Goal: Transaction & Acquisition: Purchase product/service

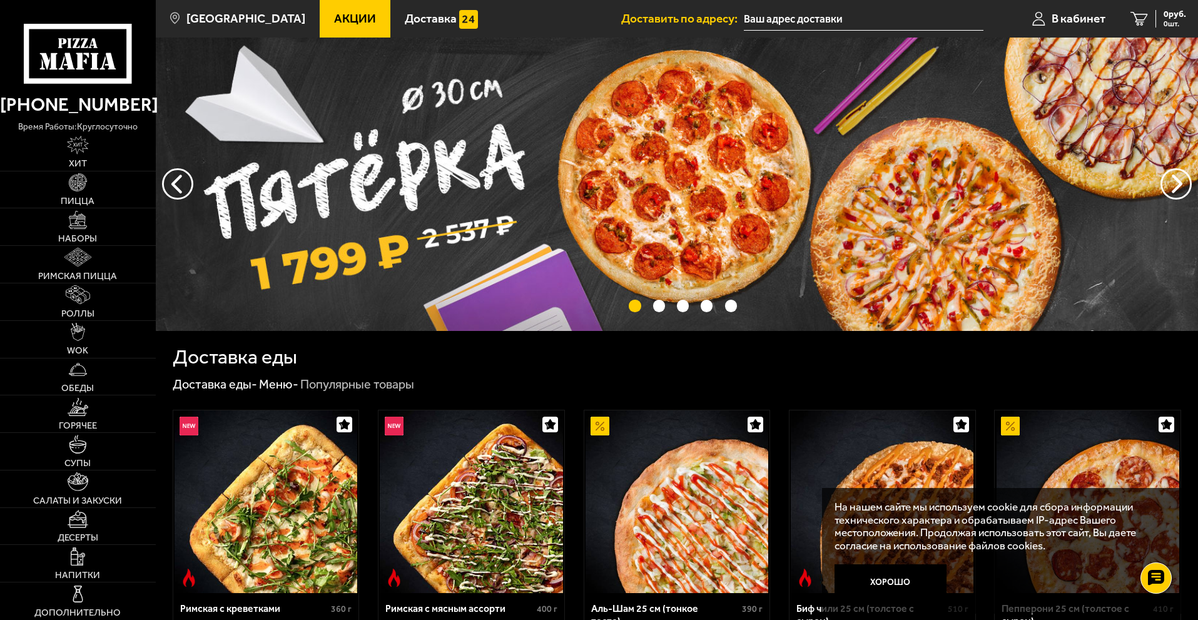
scroll to position [250, 0]
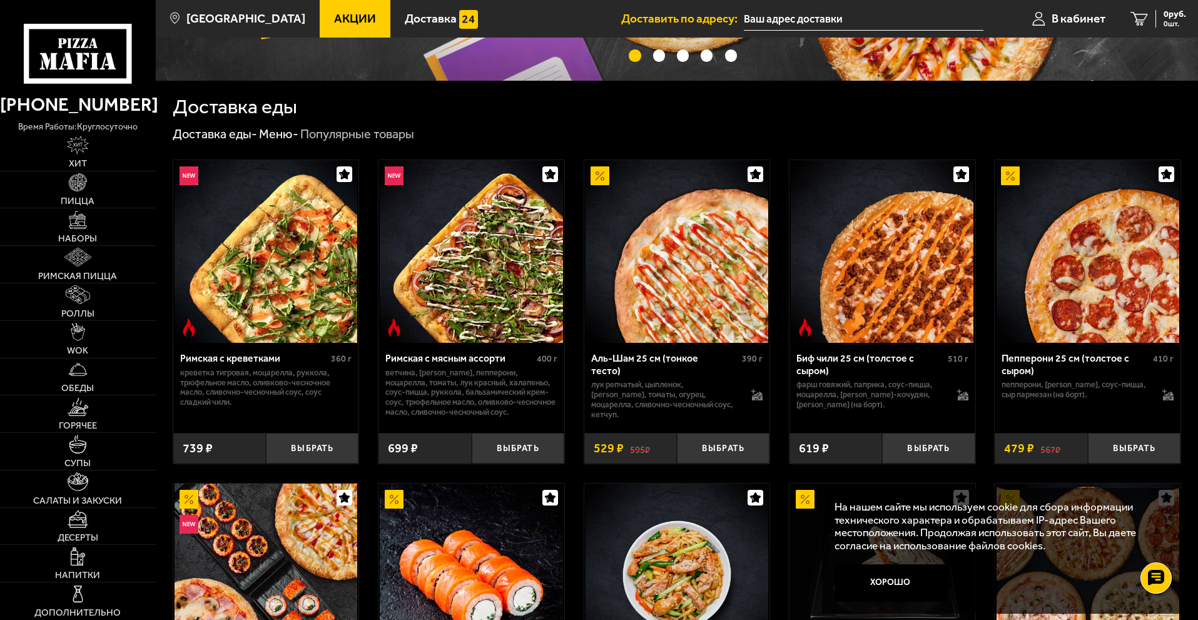
click at [922, 585] on button "Хорошо" at bounding box center [890, 583] width 113 height 38
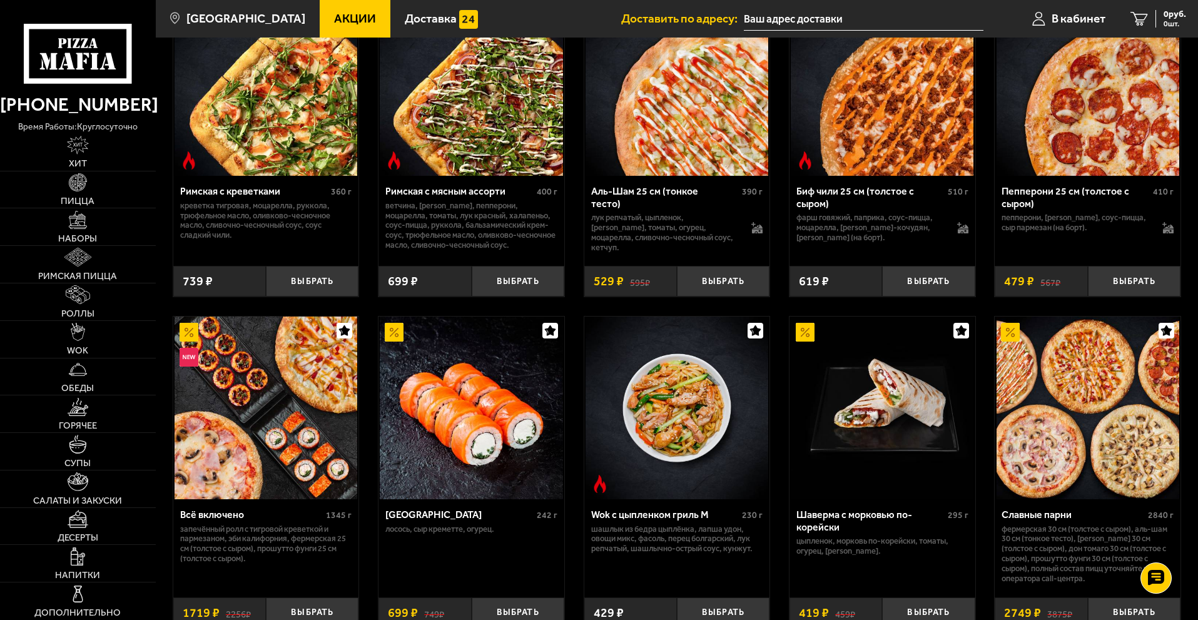
scroll to position [500, 0]
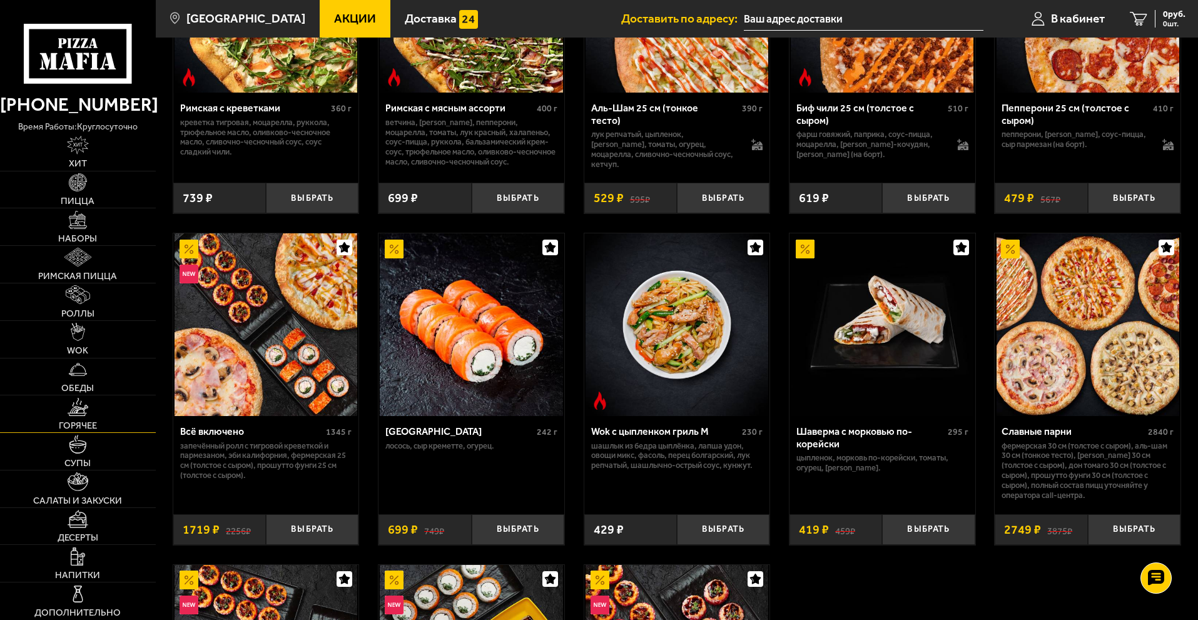
click at [78, 413] on img at bounding box center [78, 407] width 21 height 18
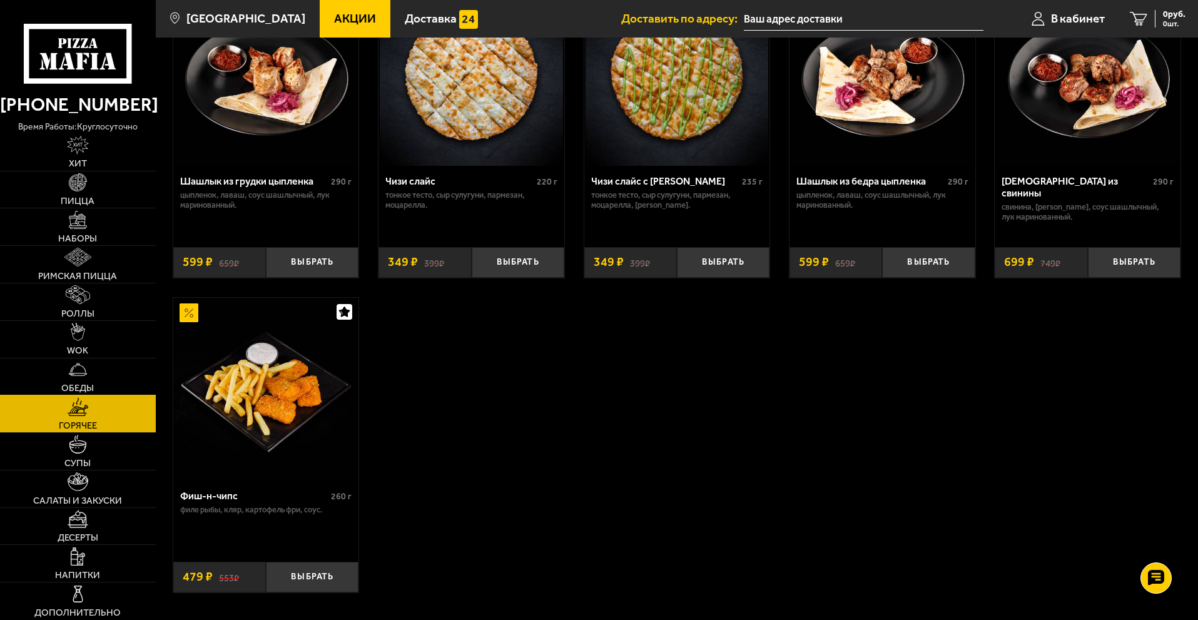
scroll to position [918, 0]
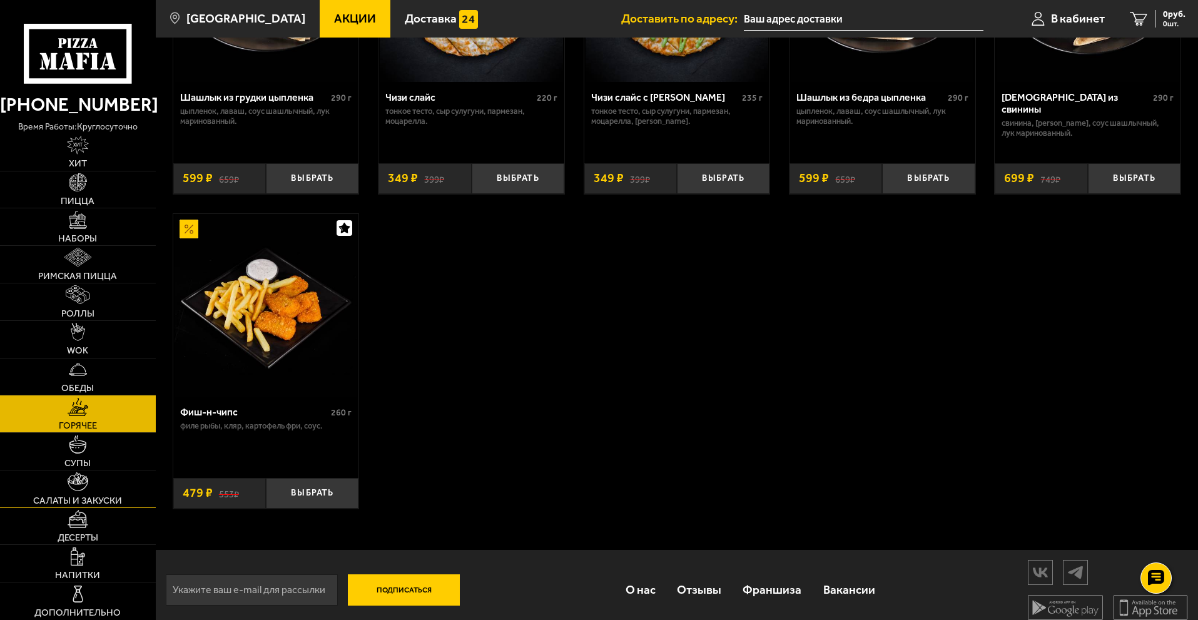
click at [106, 472] on link "Салаты и закуски" at bounding box center [78, 488] width 156 height 37
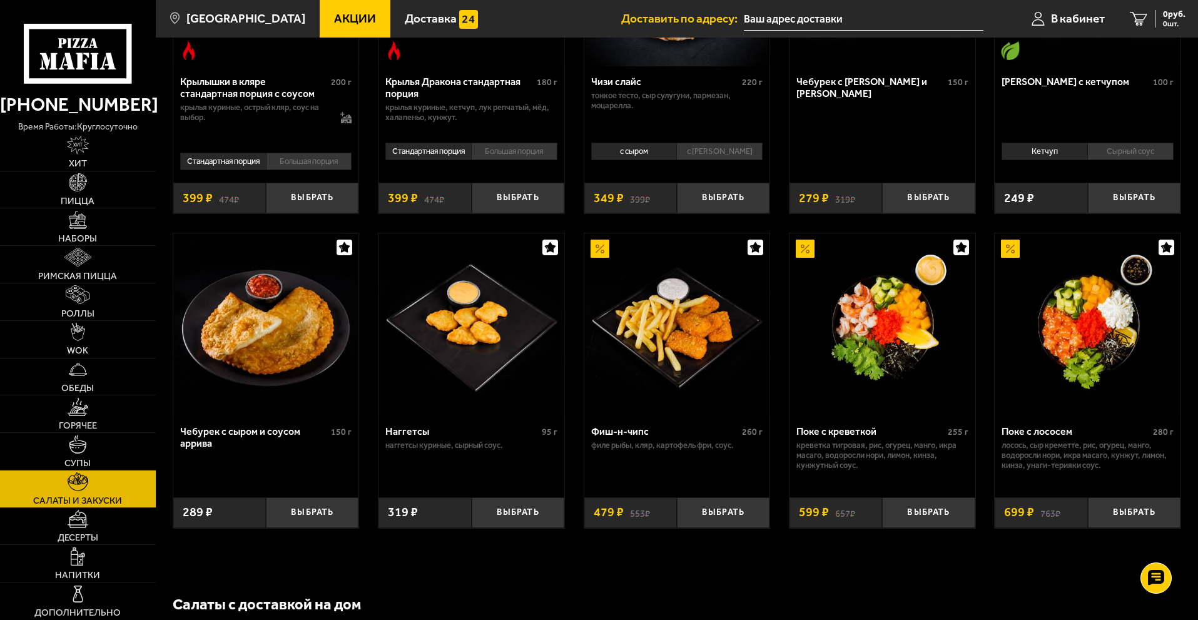
scroll to position [751, 0]
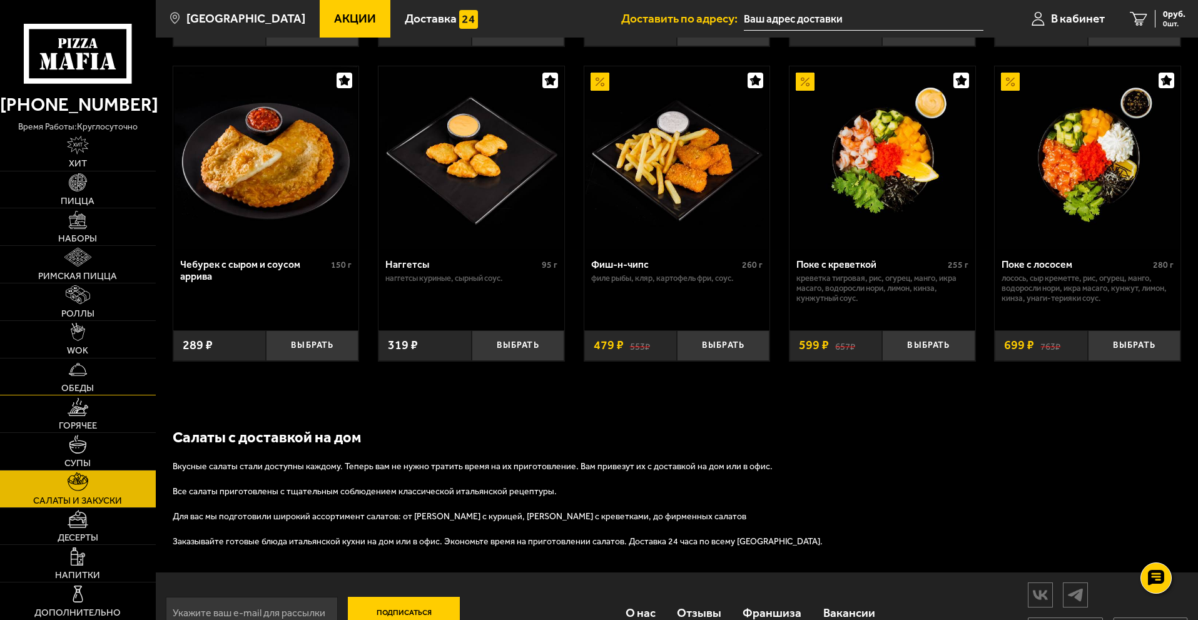
click at [97, 377] on link "Обеды" at bounding box center [78, 376] width 156 height 37
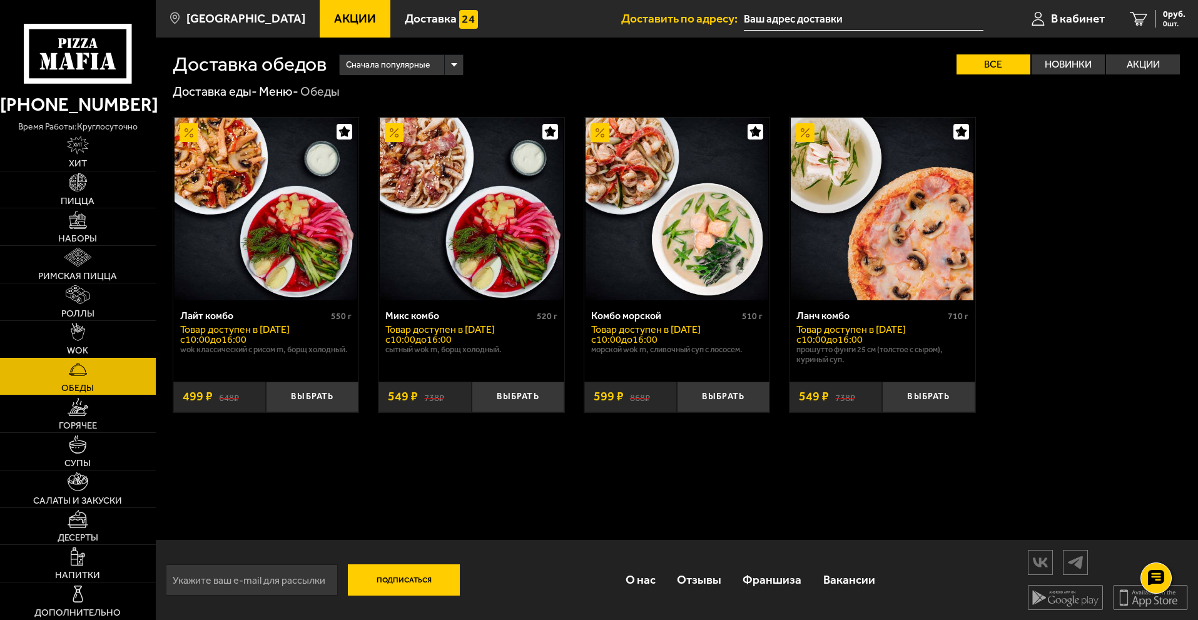
click at [103, 346] on link "WOK" at bounding box center [78, 339] width 156 height 37
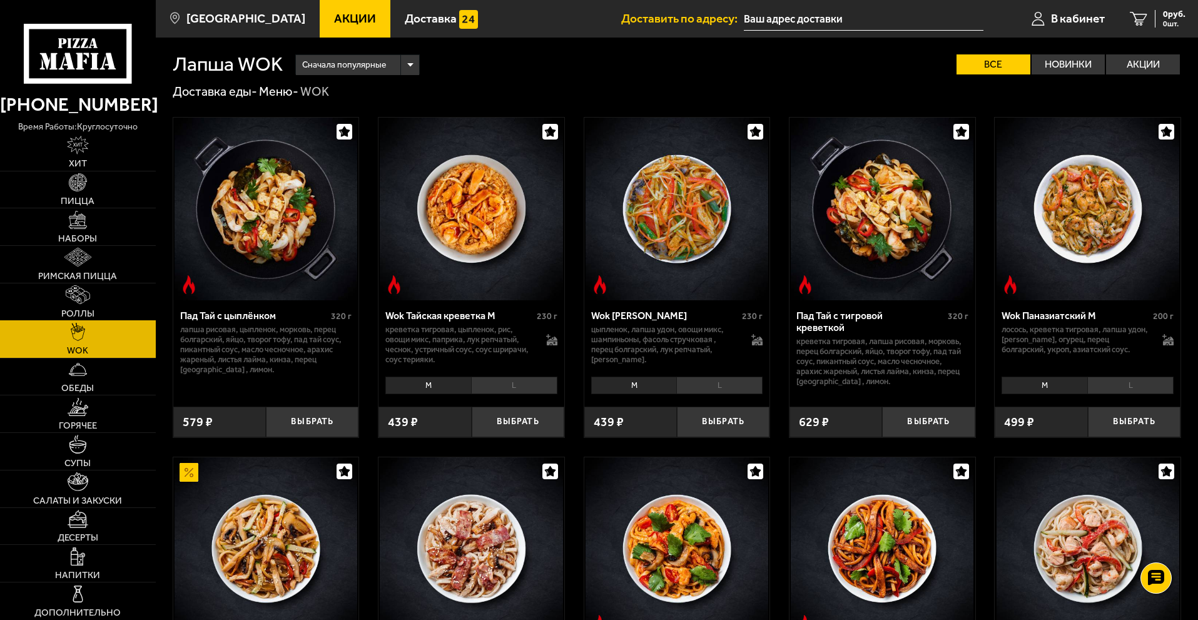
click at [101, 310] on link "Роллы" at bounding box center [78, 301] width 156 height 37
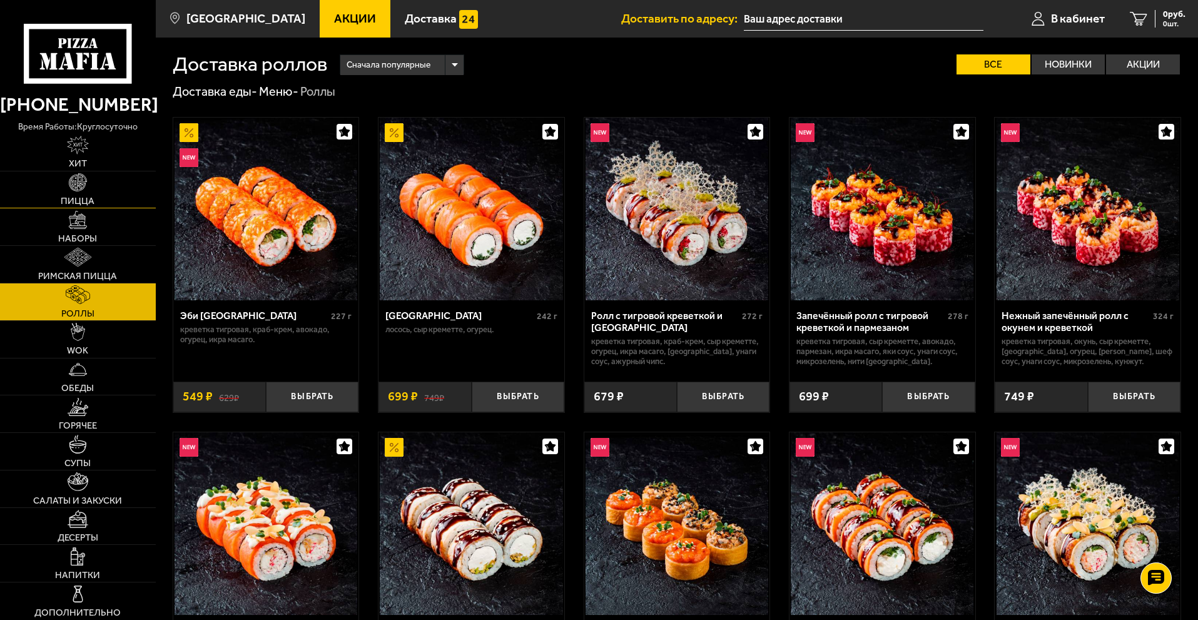
click at [95, 191] on link "Пицца" at bounding box center [78, 189] width 156 height 37
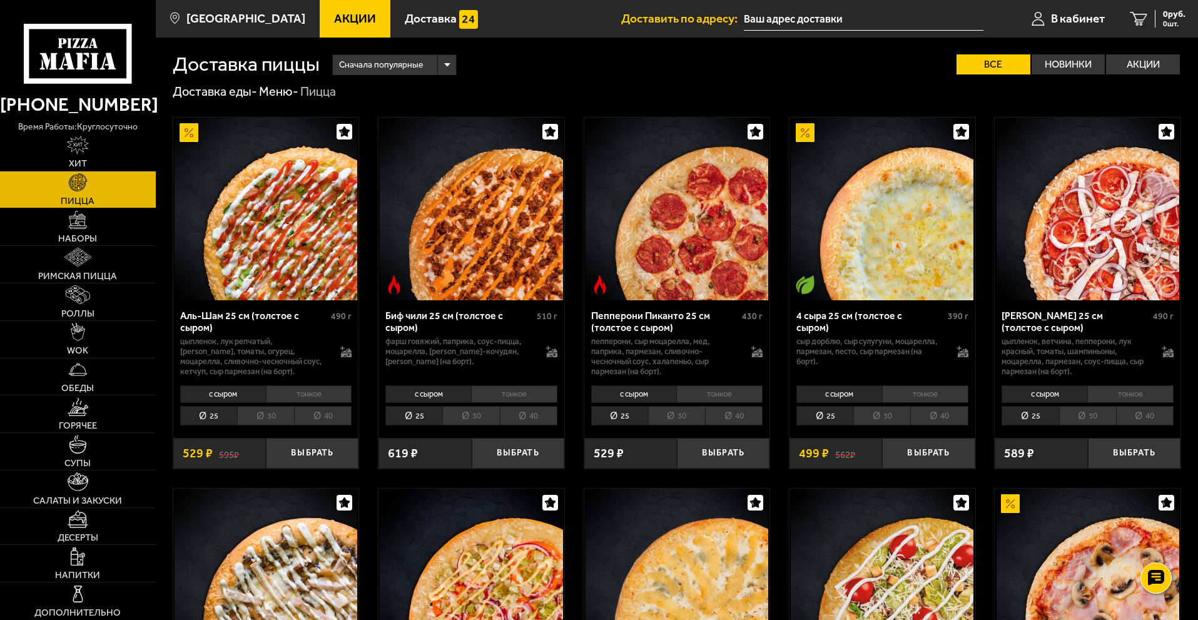
click at [493, 388] on li "тонкое" at bounding box center [514, 394] width 86 height 18
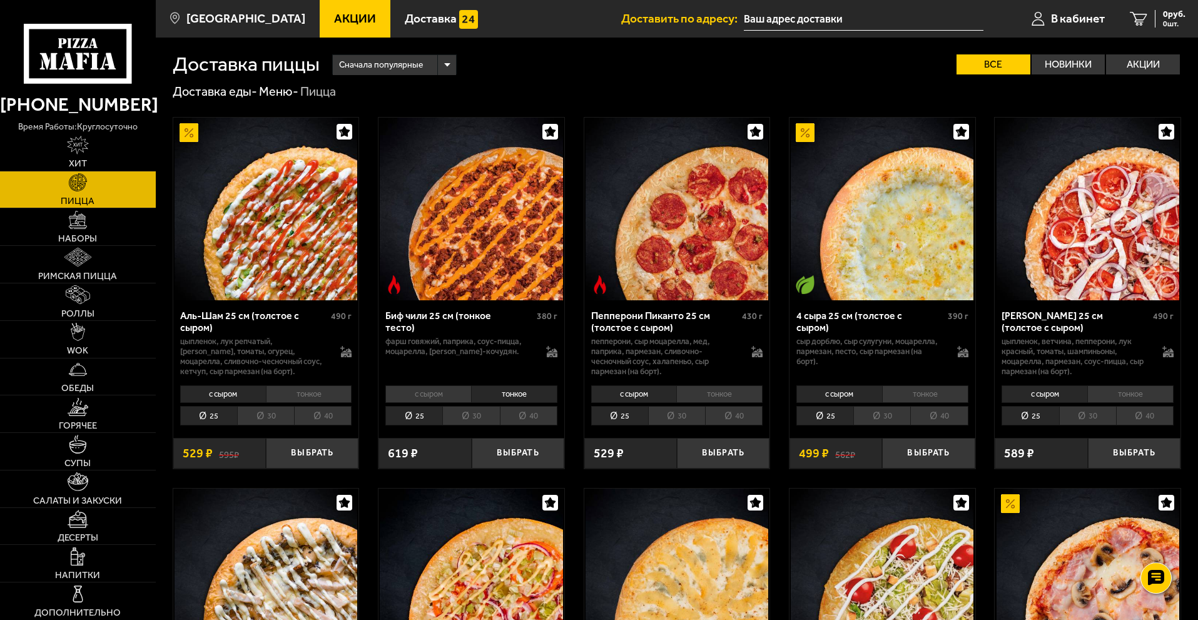
click at [455, 393] on li "с сыром" at bounding box center [428, 394] width 86 height 18
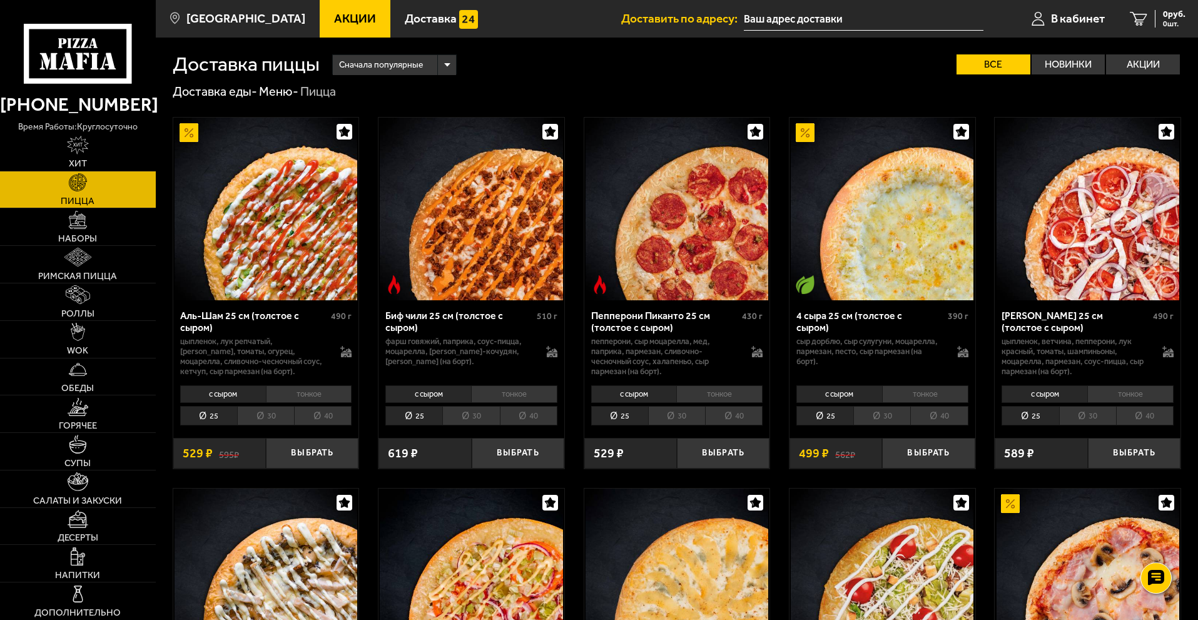
click at [465, 414] on li "30" at bounding box center [470, 415] width 57 height 19
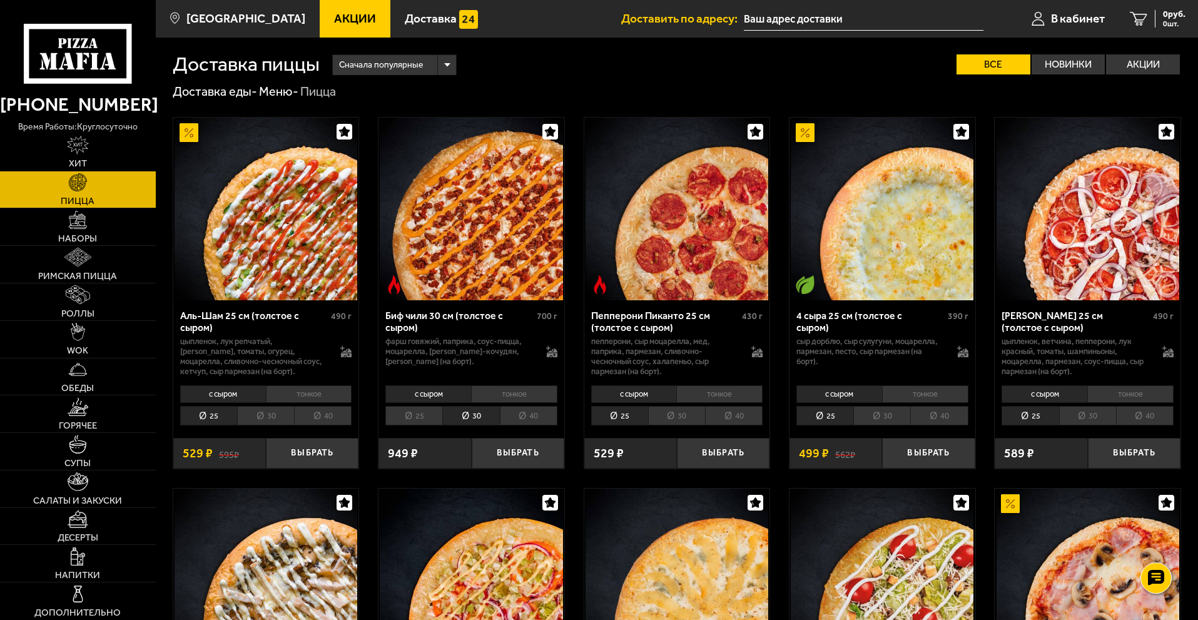
click at [528, 420] on li "40" at bounding box center [529, 415] width 58 height 19
click at [475, 422] on li "30" at bounding box center [470, 415] width 57 height 19
click at [505, 260] on img at bounding box center [471, 209] width 183 height 183
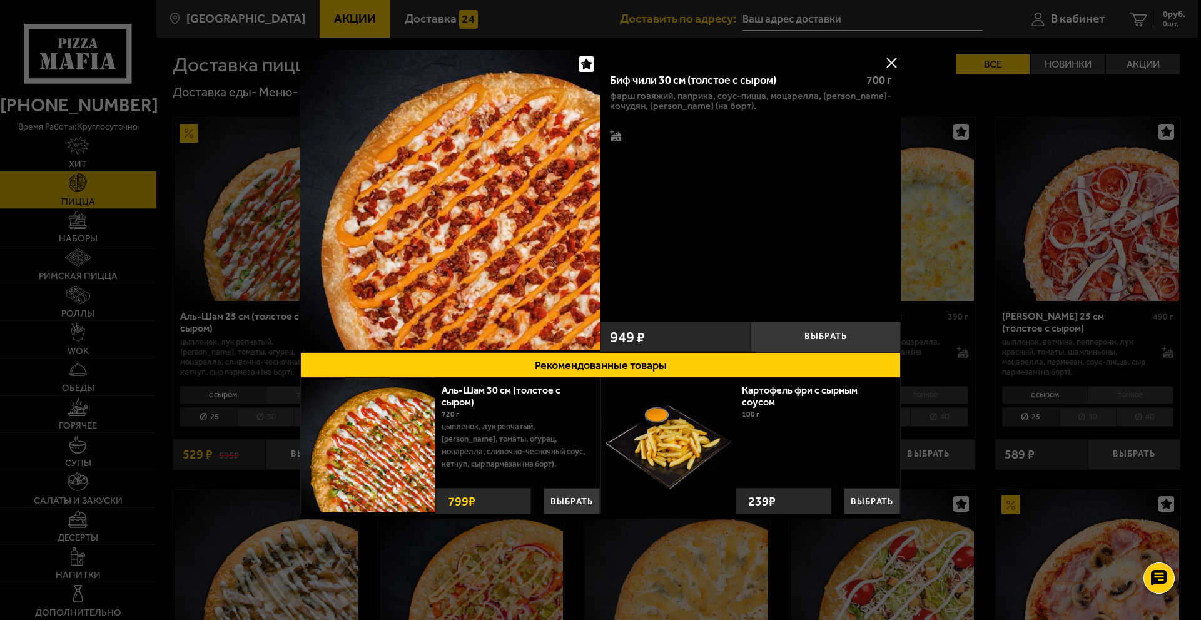
click at [951, 216] on div at bounding box center [600, 310] width 1201 height 620
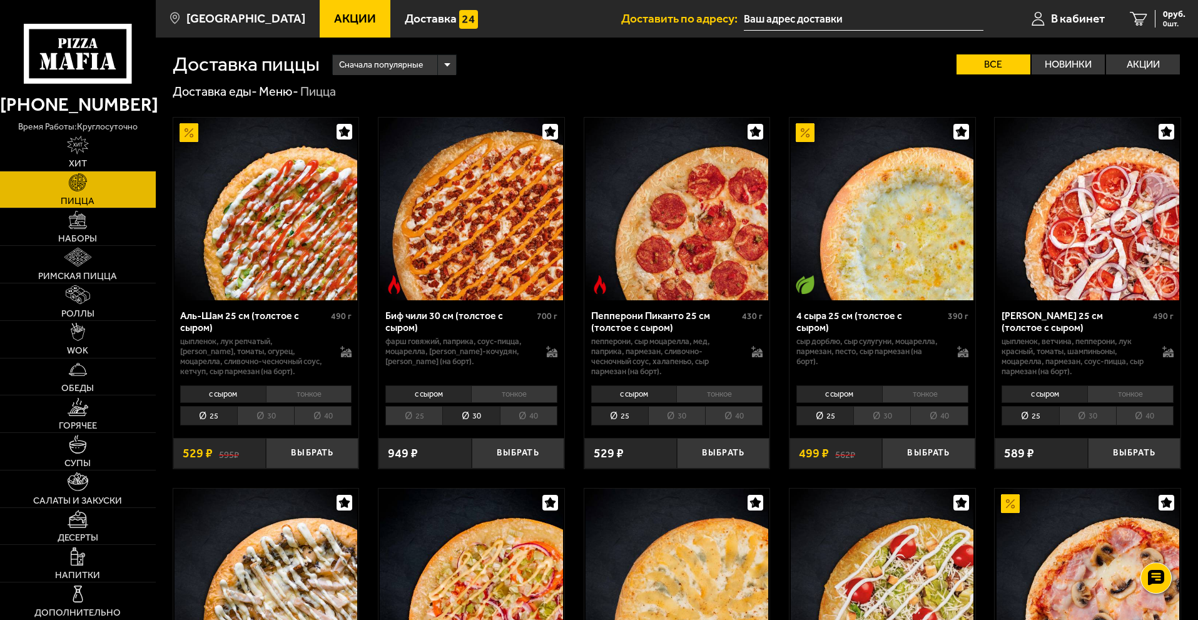
click at [266, 210] on img at bounding box center [266, 209] width 183 height 183
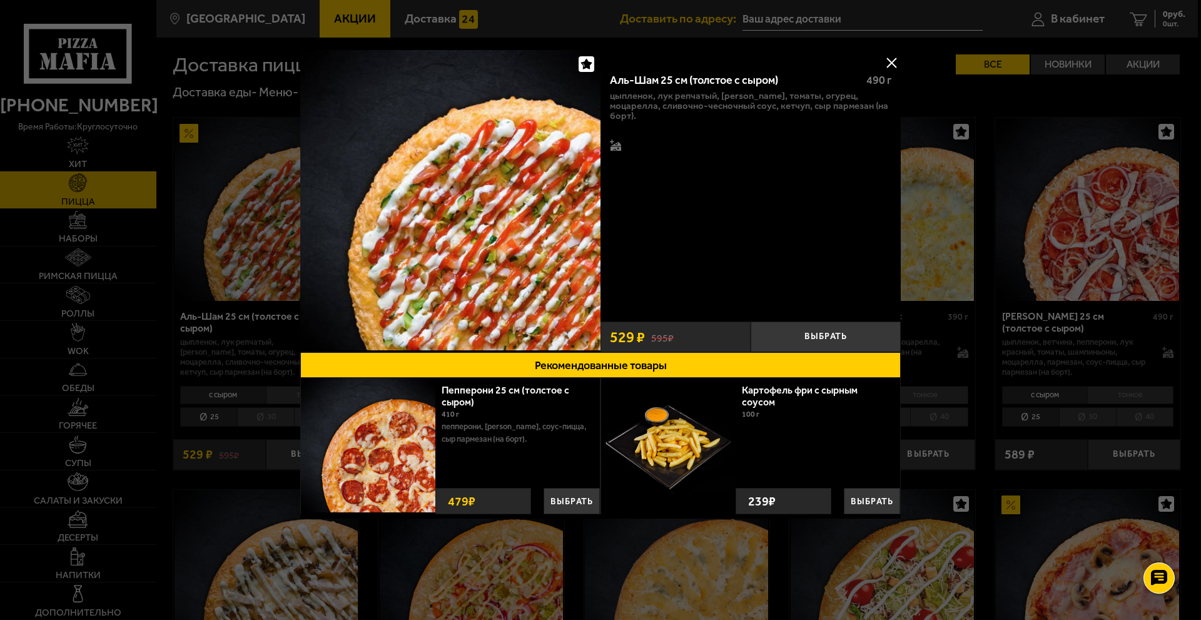
click at [913, 298] on div at bounding box center [600, 310] width 1201 height 620
